Goal: Transaction & Acquisition: Book appointment/travel/reservation

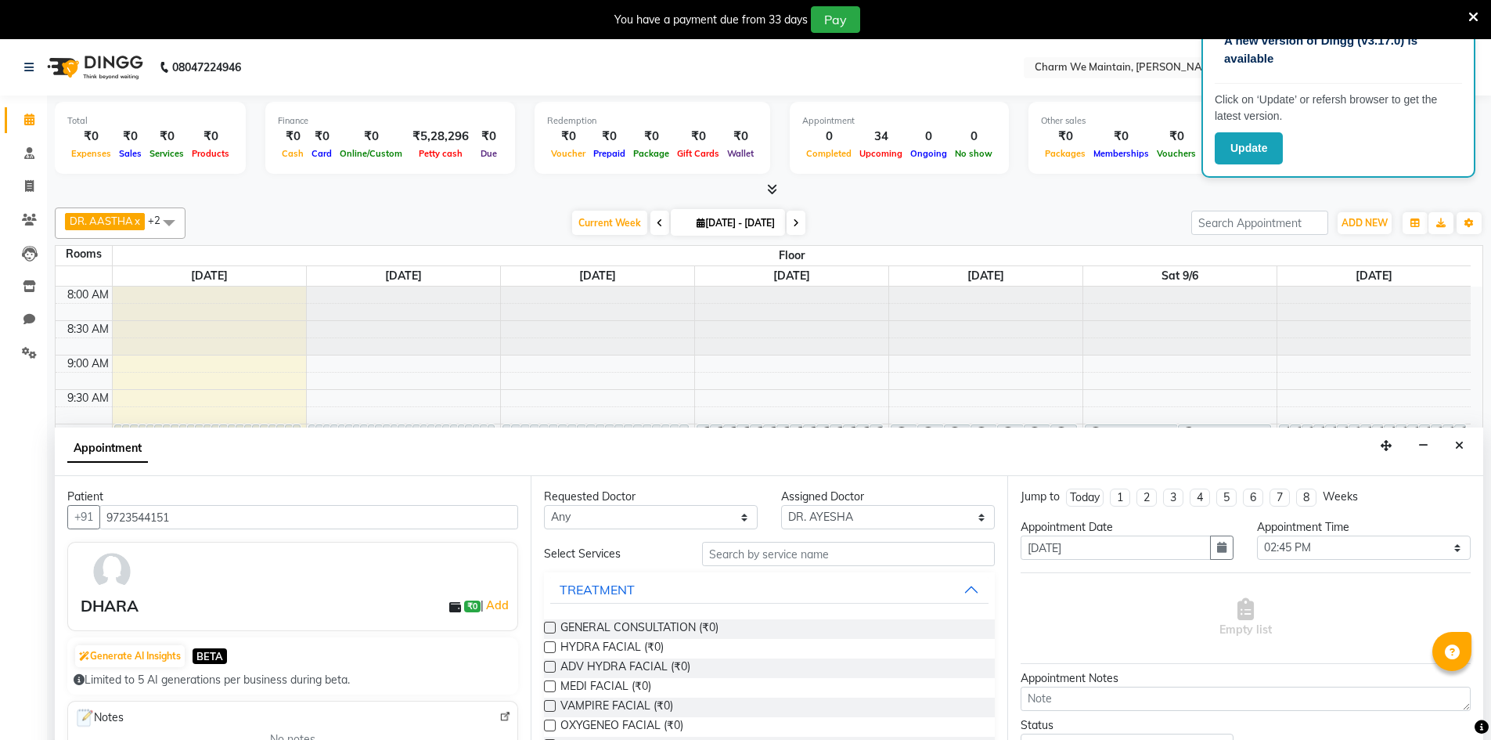
select select "86210"
select select "885"
select select "tentative"
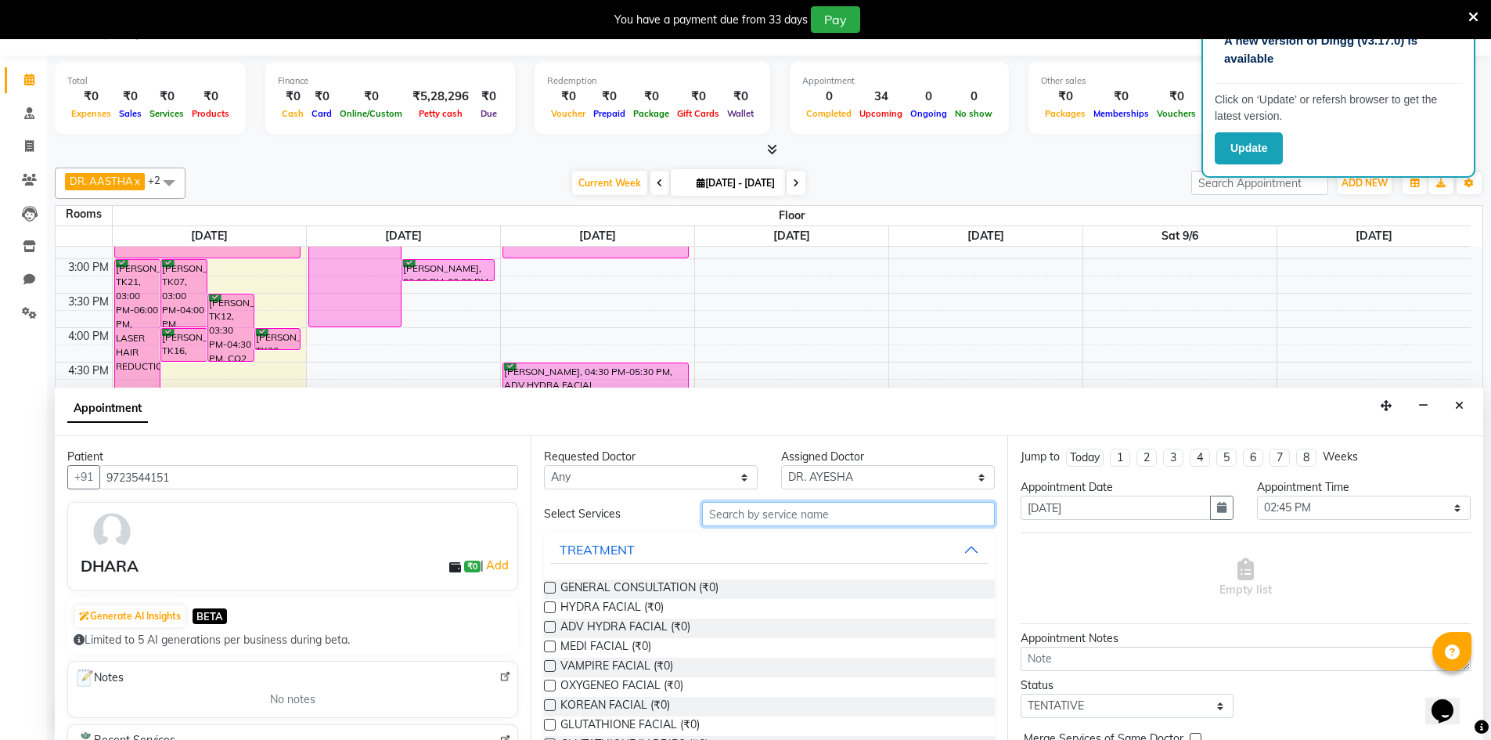
click at [775, 517] on input "text" at bounding box center [848, 514] width 293 height 24
type input "LASER"
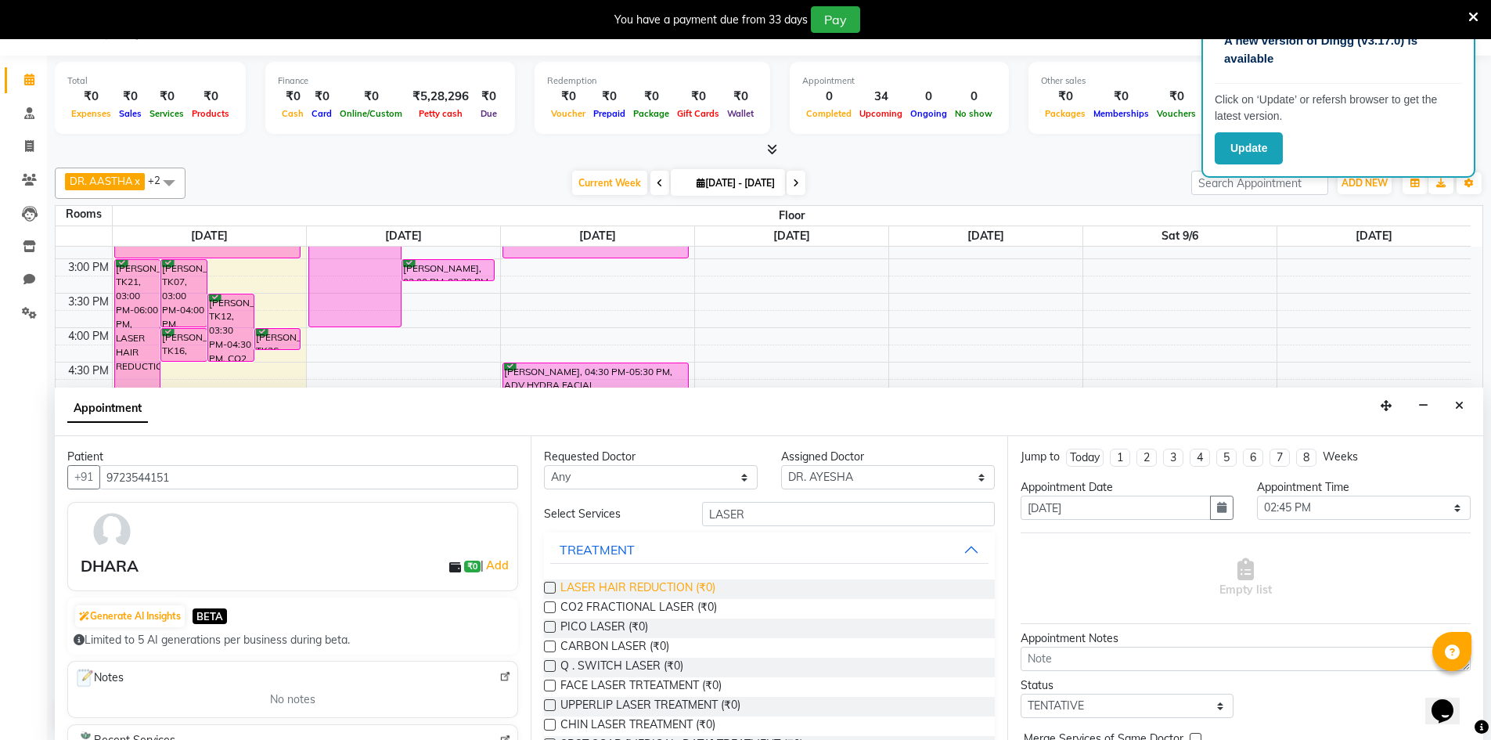
click at [668, 588] on span "LASER HAIR REDUCTION (₹0)" at bounding box center [637, 589] width 155 height 20
checkbox input "true"
select select "4343"
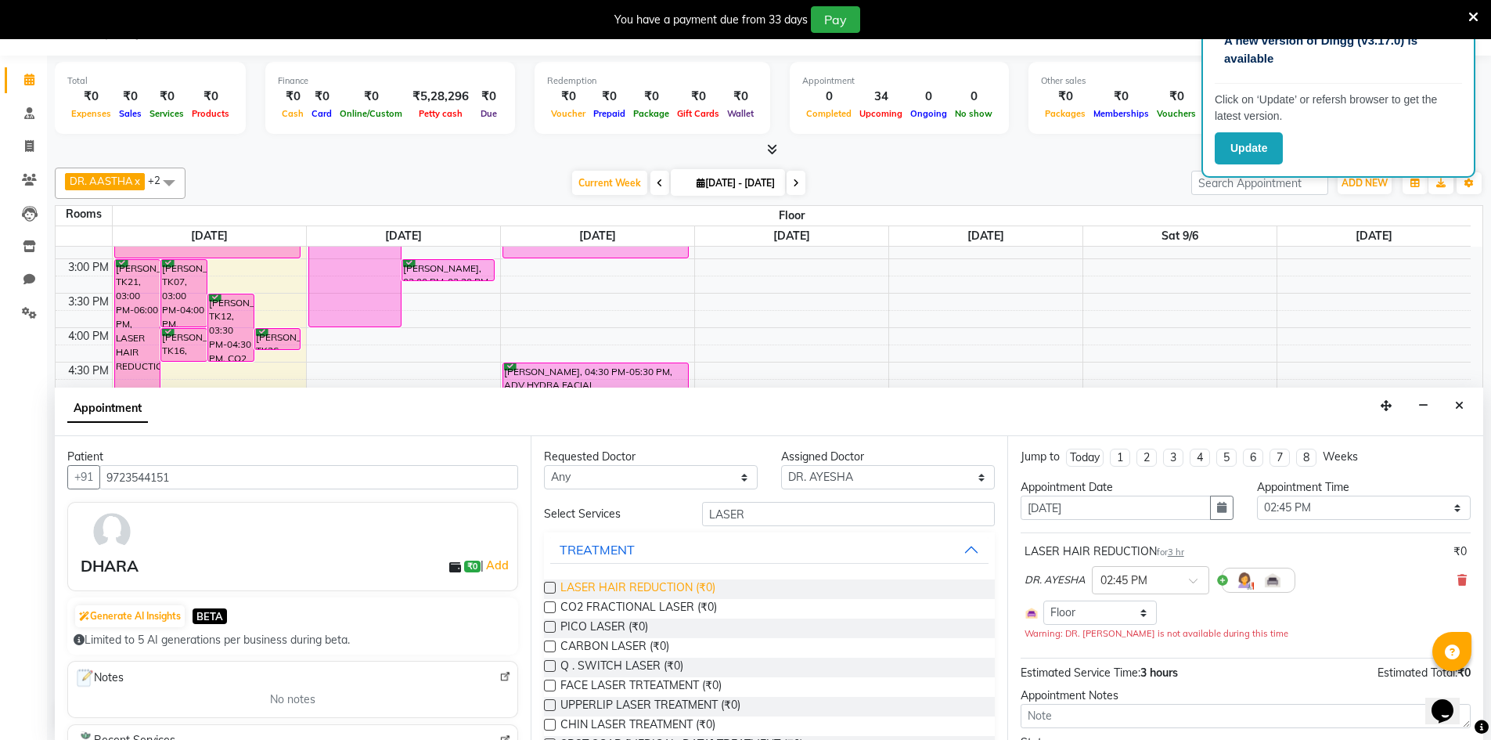
checkbox input "false"
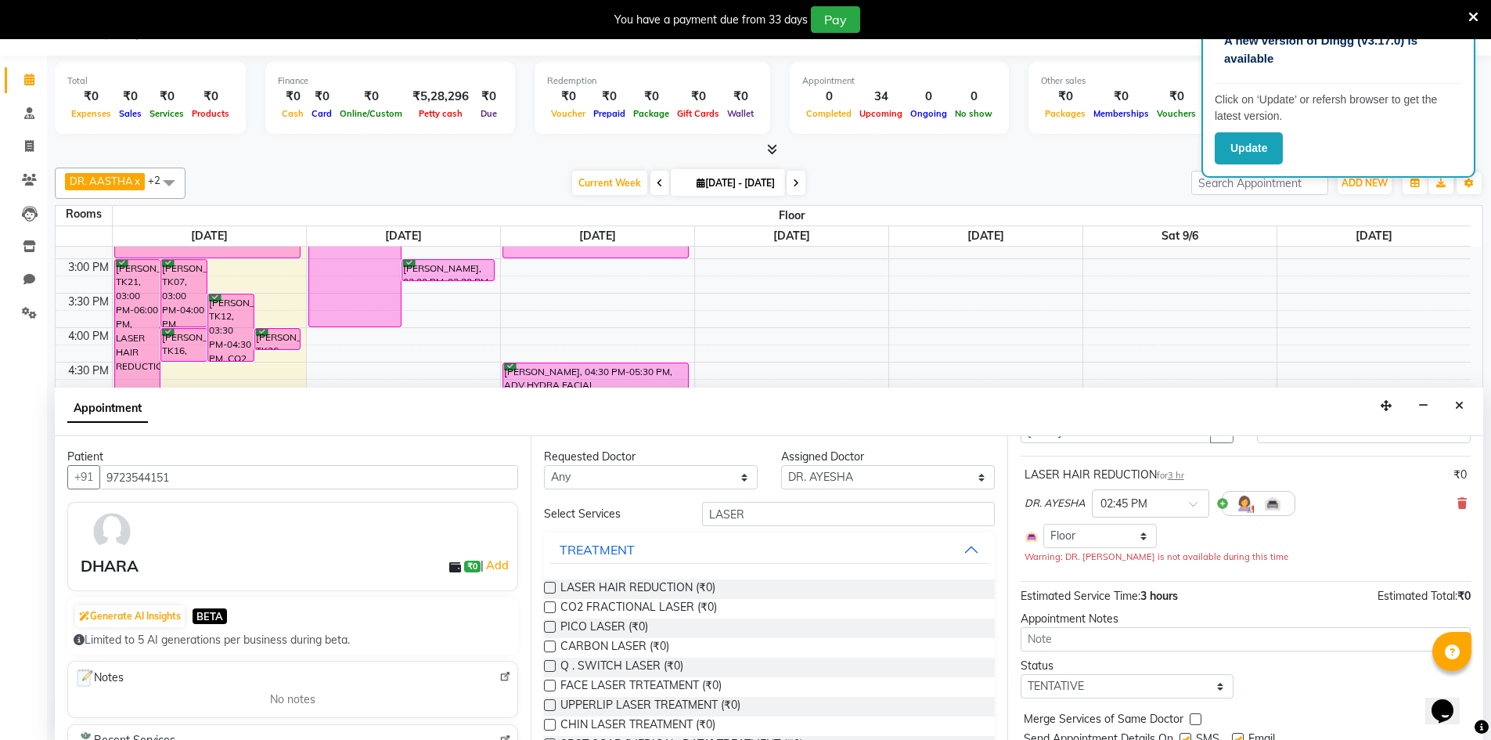
scroll to position [134, 0]
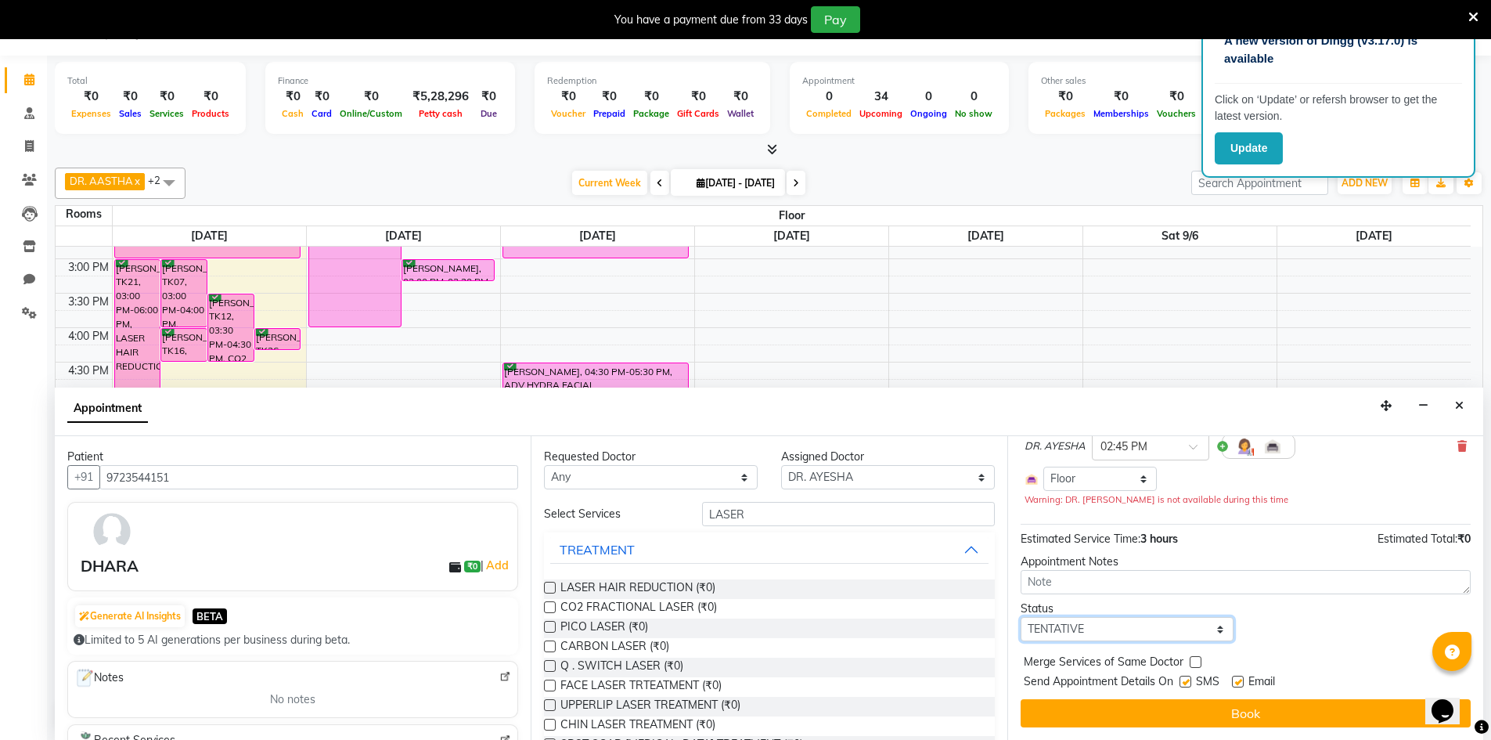
click at [1158, 627] on select "Select TENTATIVE CONFIRM UPCOMING" at bounding box center [1128, 629] width 214 height 24
select select "confirm booking"
click at [1021, 617] on select "Select TENTATIVE CONFIRM UPCOMING" at bounding box center [1128, 629] width 214 height 24
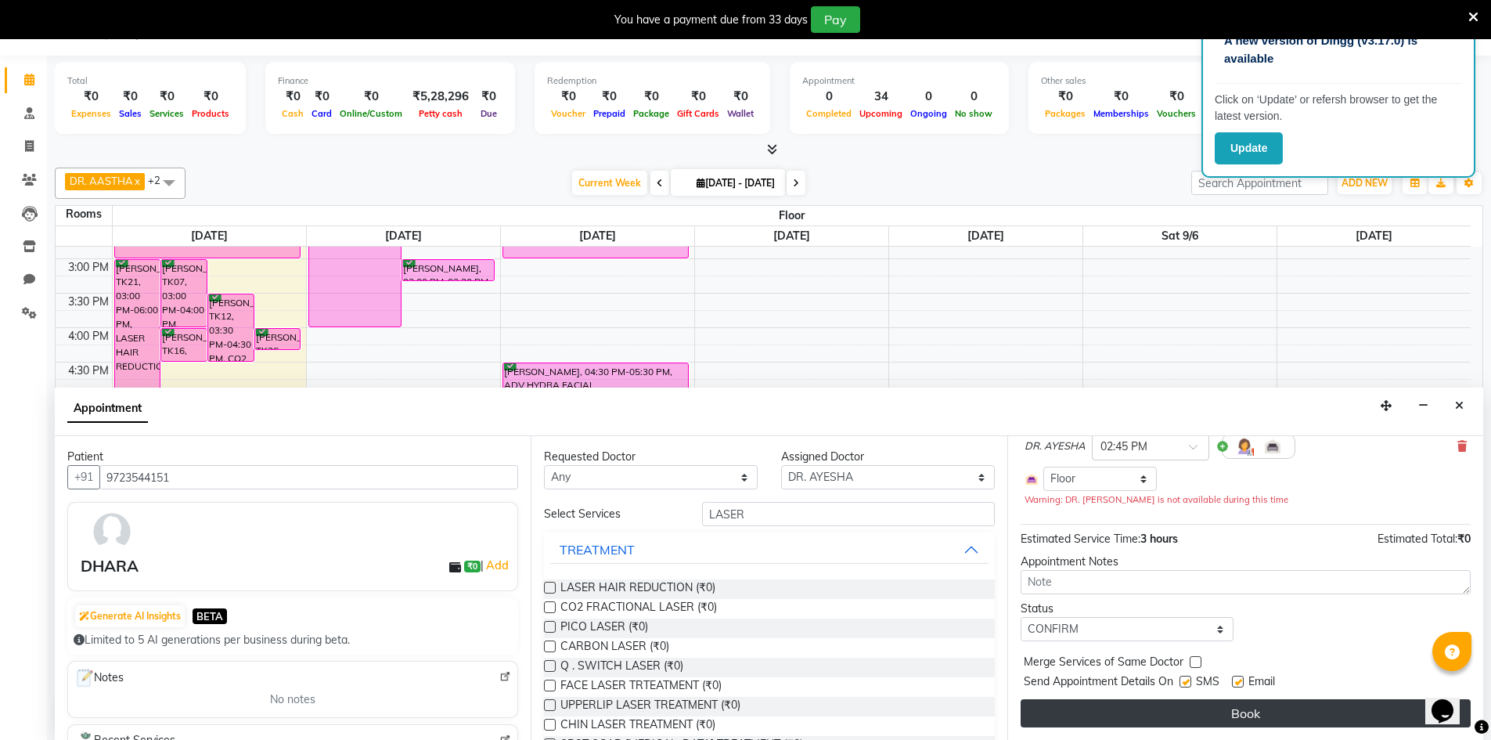
click at [1278, 718] on button "Book" at bounding box center [1246, 713] width 450 height 28
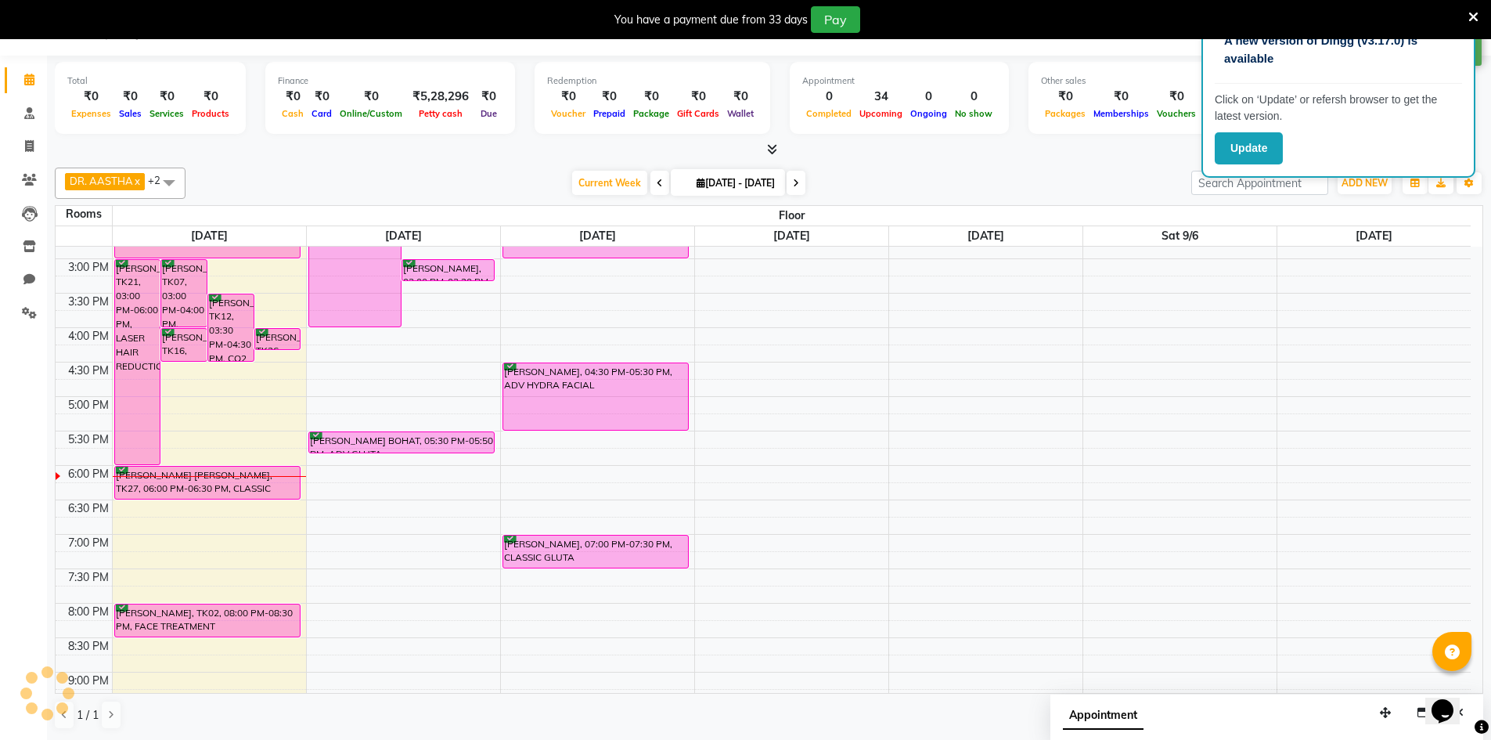
scroll to position [0, 0]
